Goal: Find specific page/section: Find specific page/section

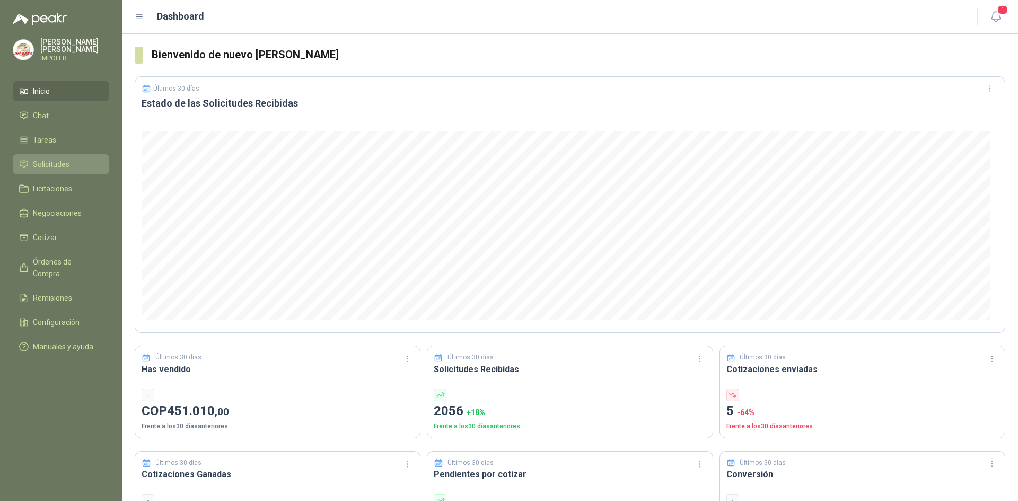
click at [58, 166] on span "Solicitudes" at bounding box center [51, 164] width 37 height 12
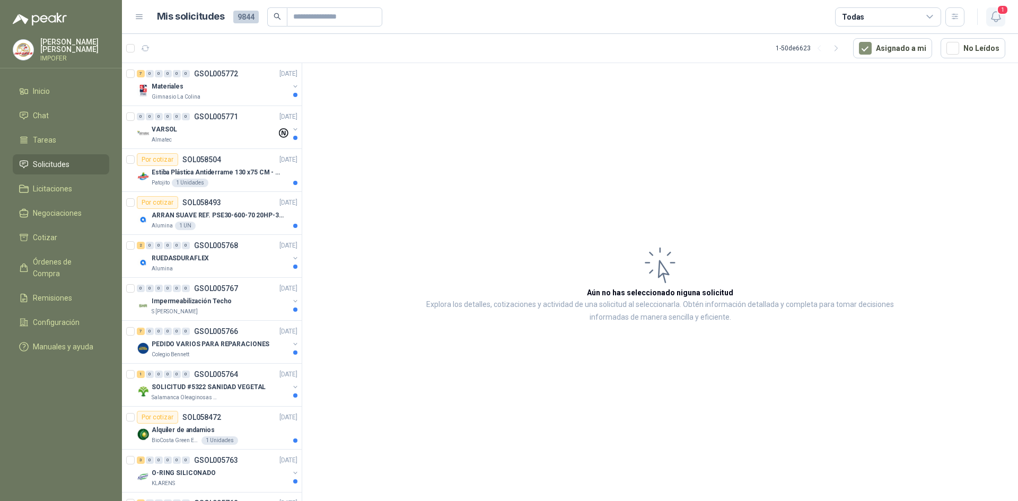
click at [998, 14] on span "1" at bounding box center [1003, 10] width 12 height 10
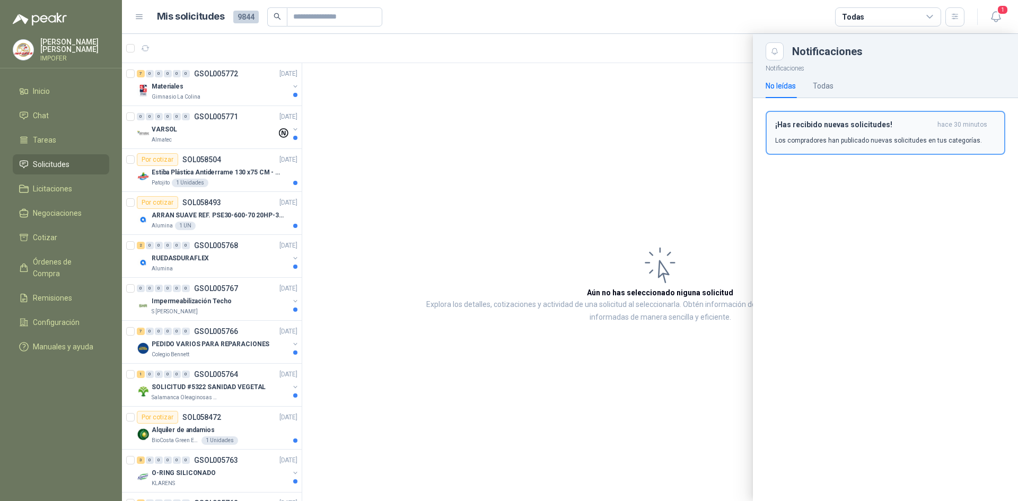
click at [867, 144] on p "Los compradores han publicado nuevas solicitudes en tus categorías." at bounding box center [878, 141] width 207 height 10
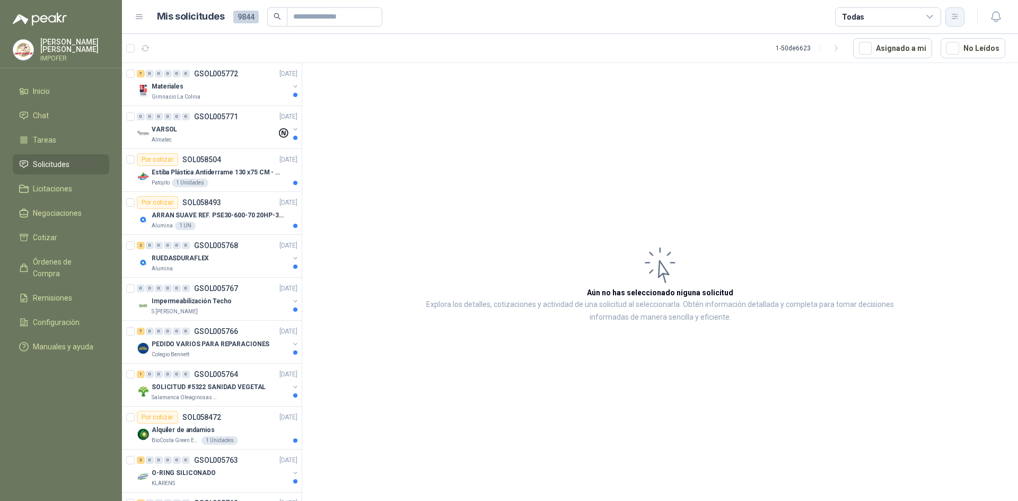
click at [957, 21] on button "button" at bounding box center [954, 16] width 19 height 19
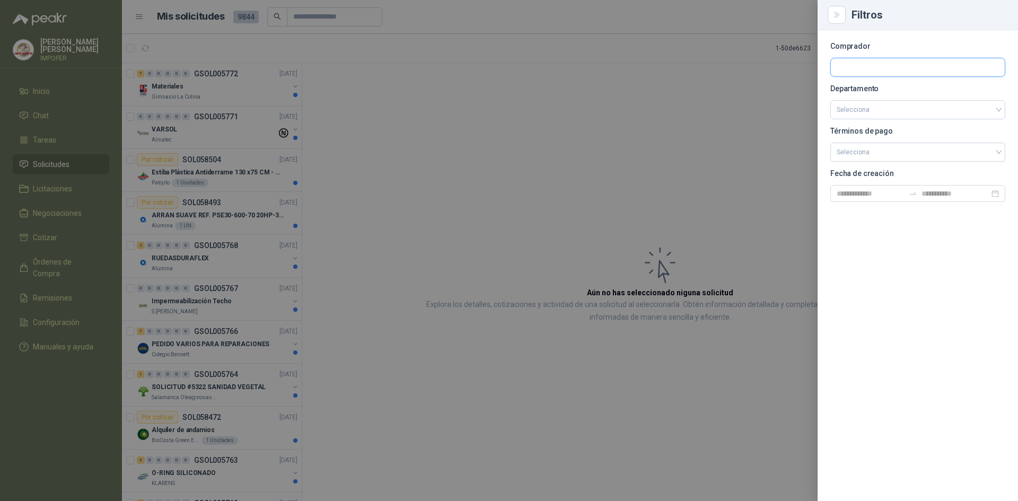
click at [859, 66] on input "text" at bounding box center [918, 67] width 174 height 18
type input "******"
click at [867, 98] on span "Industrias Patojito SAS -" at bounding box center [882, 95] width 55 height 5
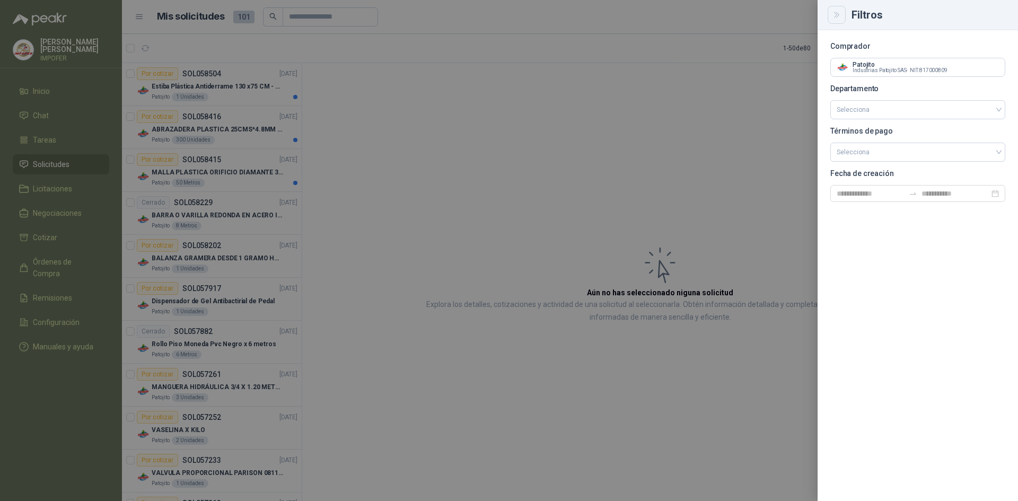
click at [839, 17] on icon "Close" at bounding box center [836, 15] width 9 height 9
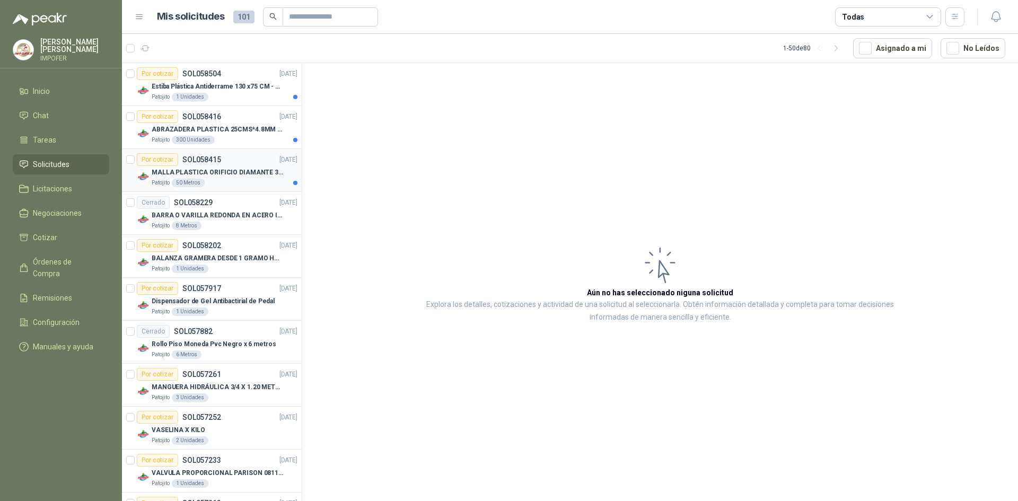
click at [235, 173] on p "MALLA PLASTICA ORIFICIO DIAMANTE 3MM" at bounding box center [218, 173] width 132 height 10
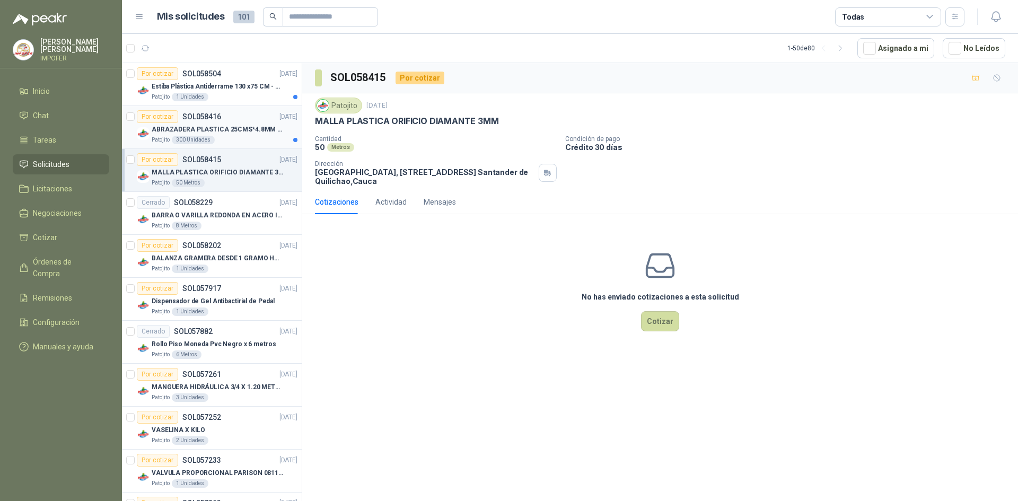
click at [211, 121] on div "Por cotizar SOL058416" at bounding box center [179, 116] width 84 height 13
click at [211, 86] on p "Estiba Plástica Antiderrame 130 x75 CM - Capacidad 180-200 Litros" at bounding box center [218, 87] width 132 height 10
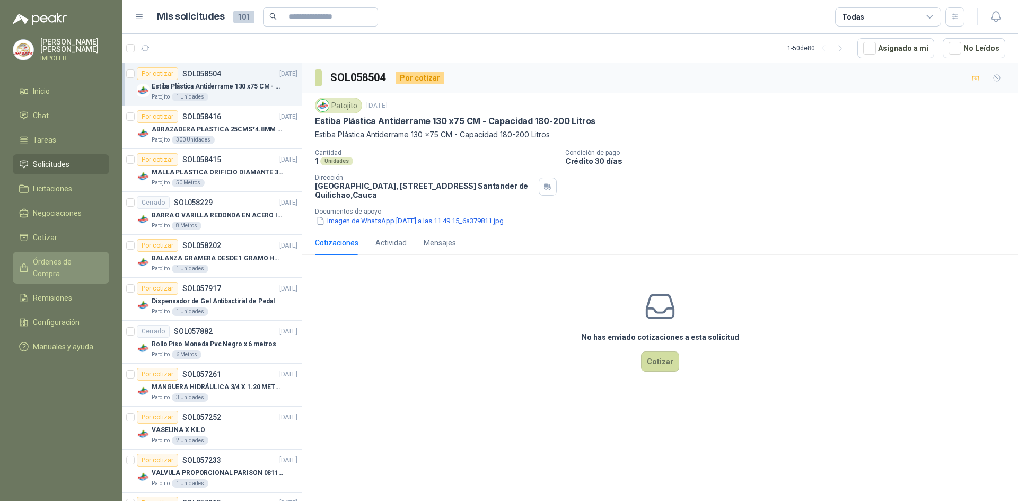
click at [80, 257] on span "Órdenes de Compra" at bounding box center [66, 267] width 66 height 23
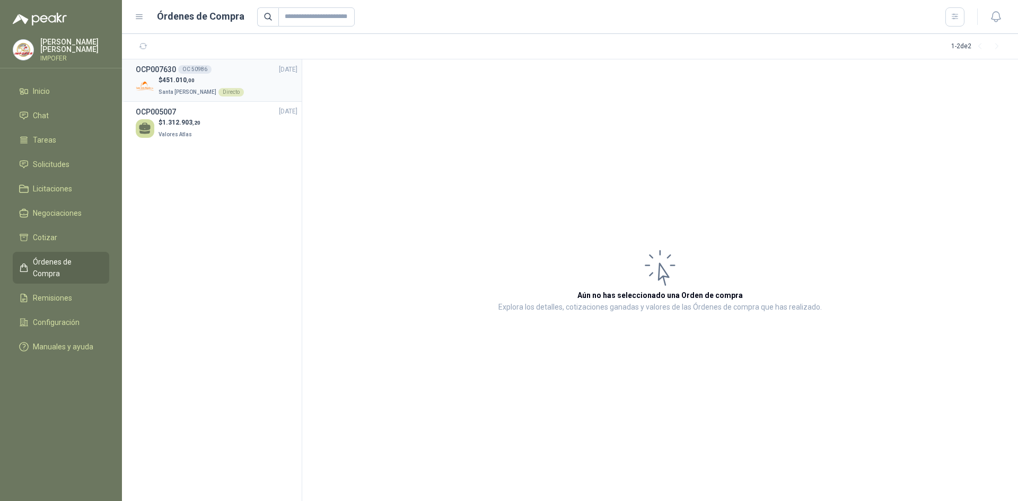
click at [177, 89] on span "Santa [PERSON_NAME]" at bounding box center [187, 92] width 58 height 6
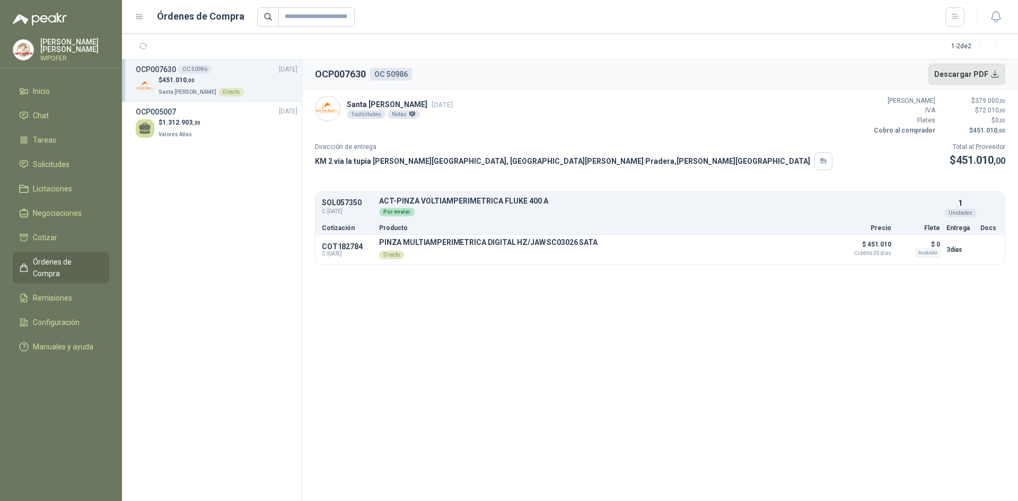
click at [992, 76] on button "Descargar PDF" at bounding box center [966, 74] width 77 height 21
click at [57, 163] on span "Solicitudes" at bounding box center [51, 164] width 37 height 12
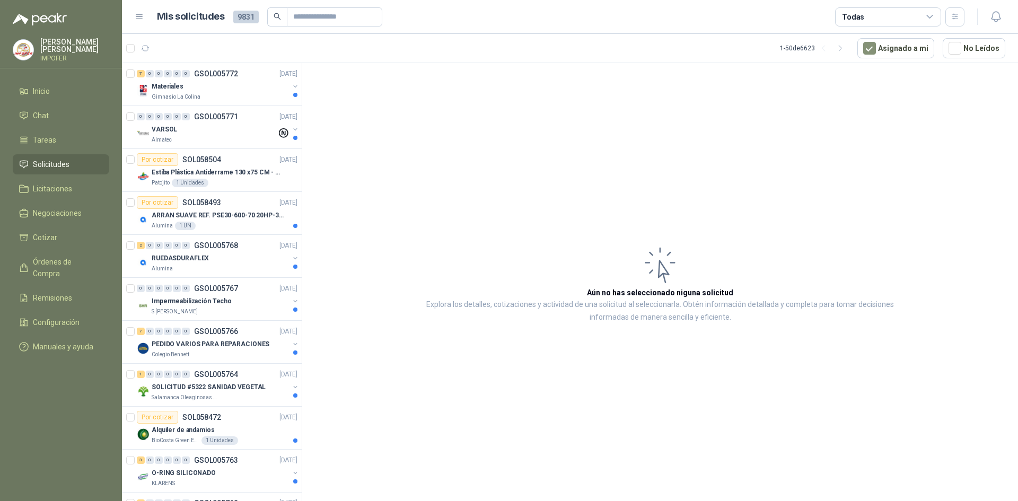
click at [896, 20] on div "Todas" at bounding box center [888, 16] width 106 height 19
click at [951, 19] on icon "button" at bounding box center [954, 16] width 6 height 5
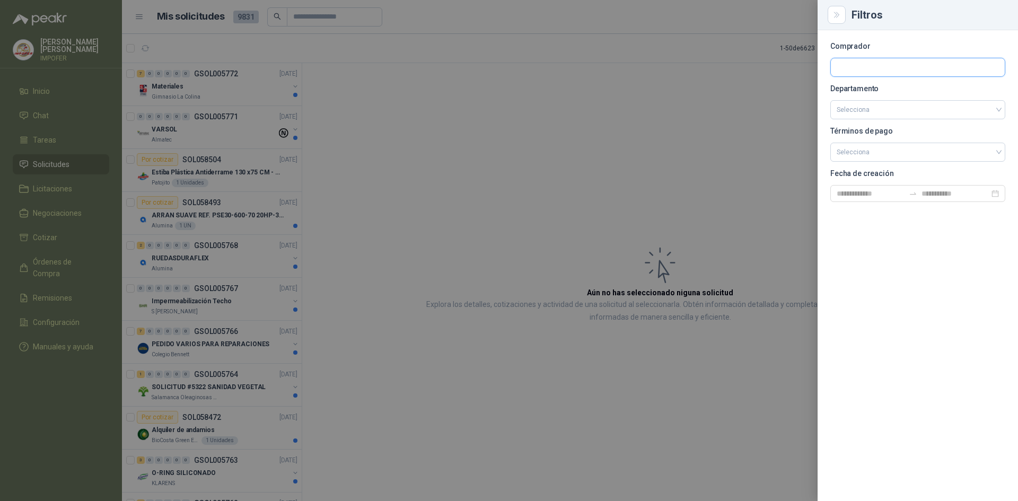
click at [888, 73] on input "text" at bounding box center [918, 67] width 174 height 18
type input "*****"
click at [890, 98] on span "NIT : 900211167" at bounding box center [874, 95] width 38 height 5
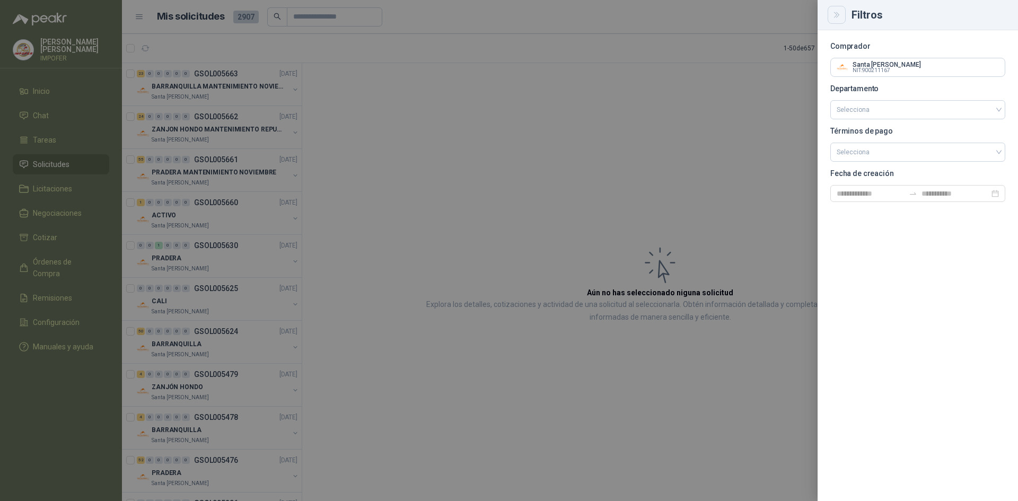
click at [845, 14] on button "Close" at bounding box center [836, 15] width 18 height 18
